Goal: Transaction & Acquisition: Purchase product/service

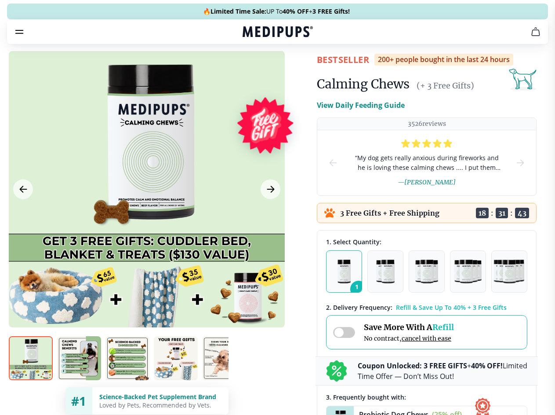
click at [253, 70] on span "Supplements" at bounding box center [275, 74] width 44 height 9
click at [298, 69] on icon "button" at bounding box center [303, 74] width 11 height 11
click at [531, 37] on icon "cart" at bounding box center [536, 31] width 11 height 11
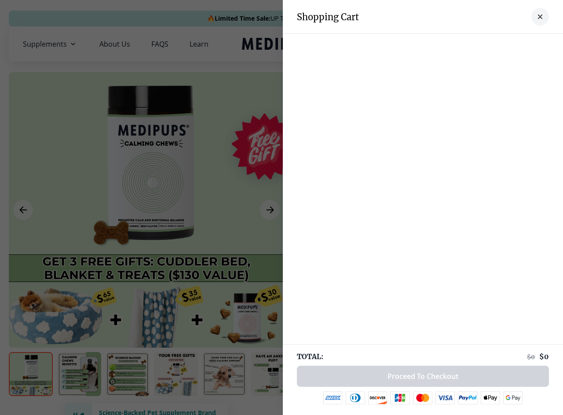
click at [427, 44] on div at bounding box center [423, 43] width 280 height 18
click at [496, 44] on div at bounding box center [423, 43] width 280 height 18
click at [525, 44] on div at bounding box center [423, 43] width 280 height 18
click at [146, 210] on div at bounding box center [281, 207] width 563 height 415
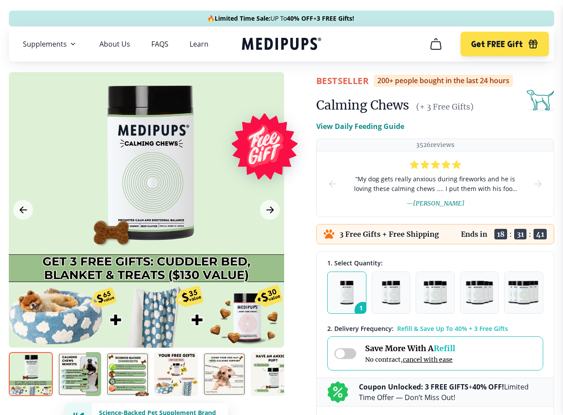
click at [23, 210] on icon "Previous Image" at bounding box center [23, 210] width 7 height 6
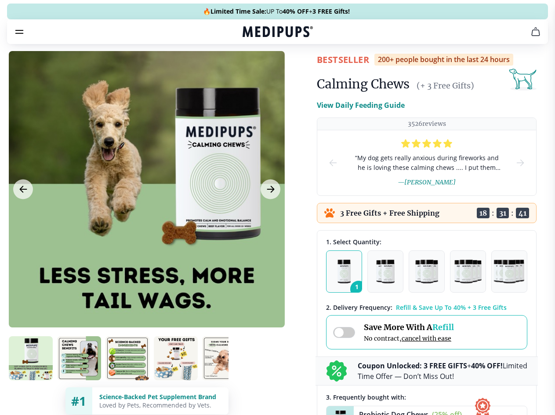
click at [269, 192] on icon "Next Image" at bounding box center [270, 189] width 7 height 6
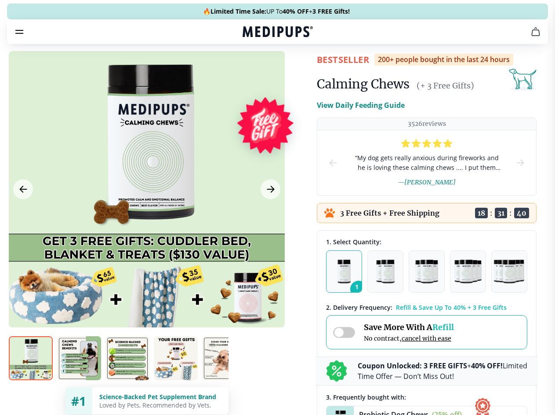
click at [31, 374] on img at bounding box center [31, 358] width 44 height 44
